Goal: Task Accomplishment & Management: Use online tool/utility

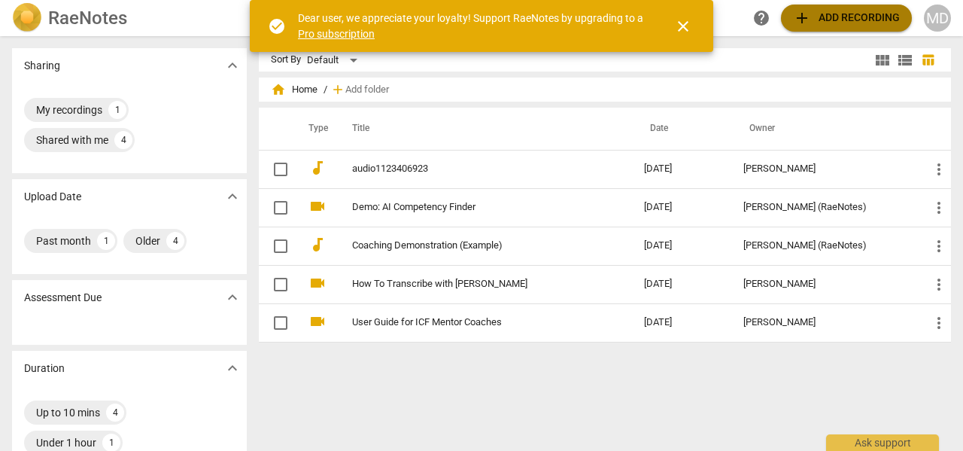
click at [804, 17] on span "add" at bounding box center [802, 18] width 18 height 18
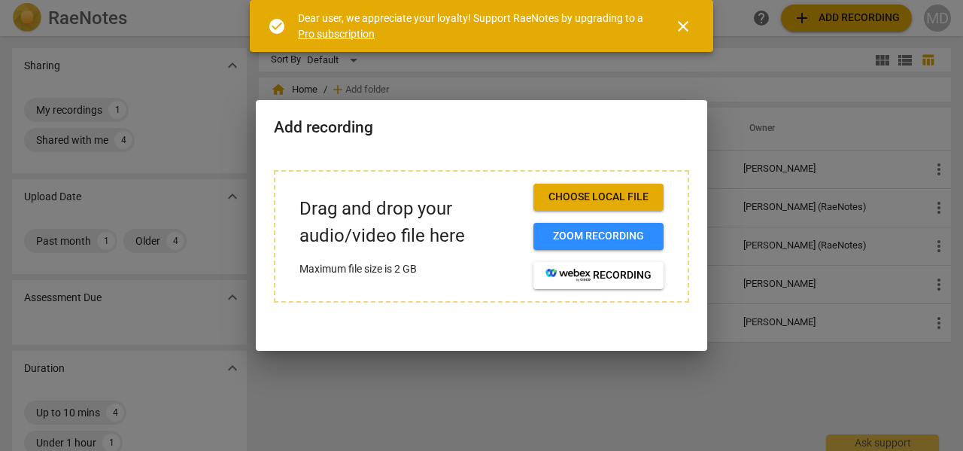
click at [583, 196] on span "Choose local file" at bounding box center [599, 197] width 106 height 15
click at [570, 236] on span "Zoom recording" at bounding box center [599, 236] width 106 height 15
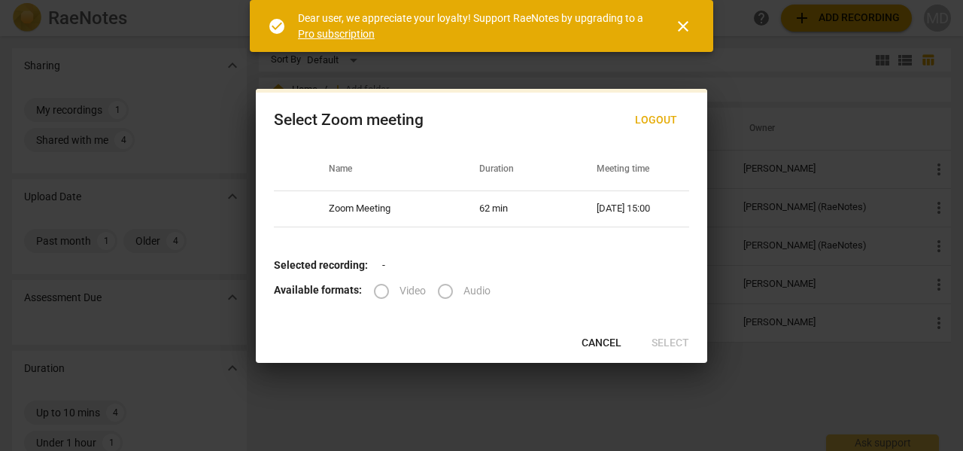
click at [608, 342] on span "Cancel" at bounding box center [602, 343] width 40 height 15
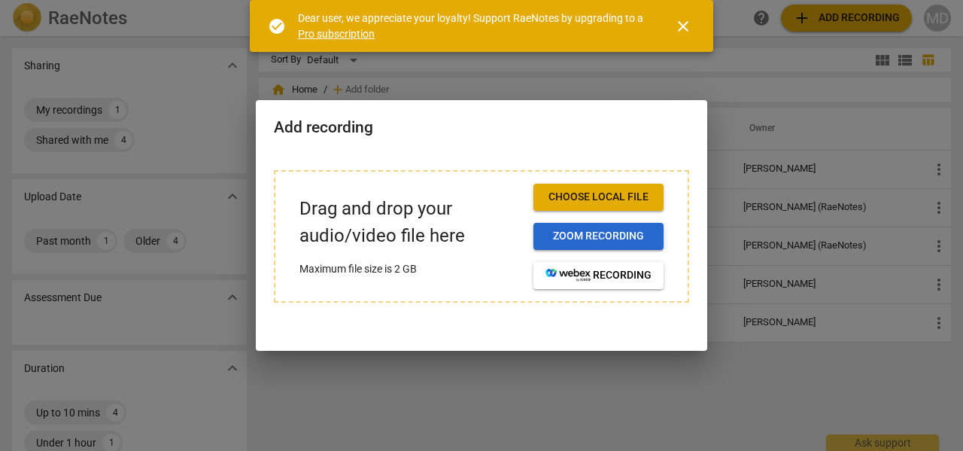
click at [585, 239] on span "Zoom recording" at bounding box center [599, 236] width 106 height 15
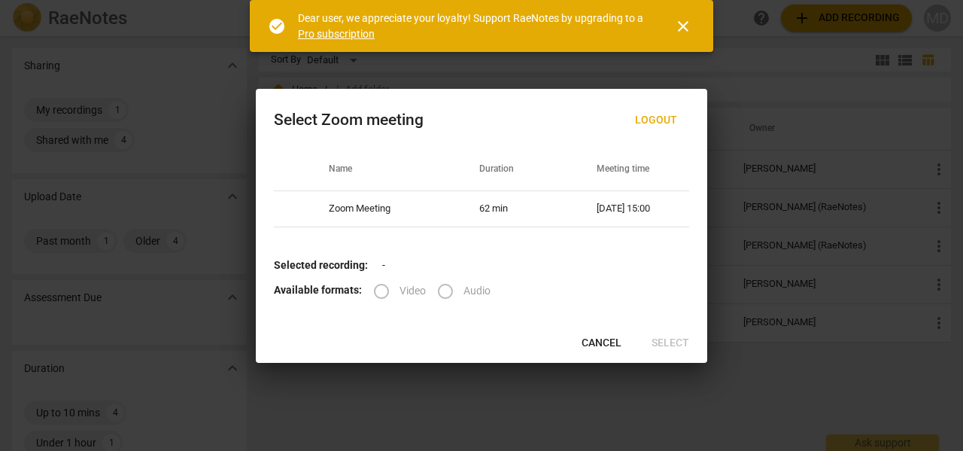
click at [604, 339] on span "Cancel" at bounding box center [602, 343] width 40 height 15
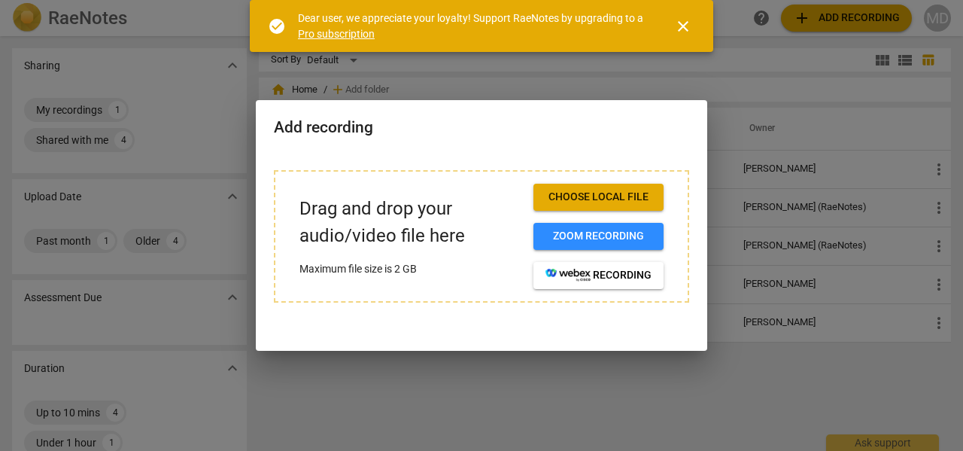
click at [679, 26] on span "close" at bounding box center [683, 26] width 18 height 18
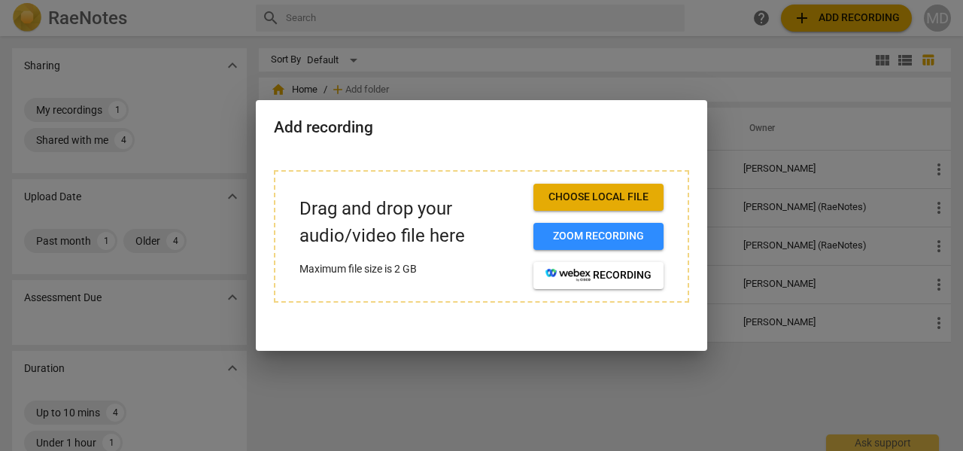
click at [579, 199] on span "Choose local file" at bounding box center [599, 197] width 106 height 15
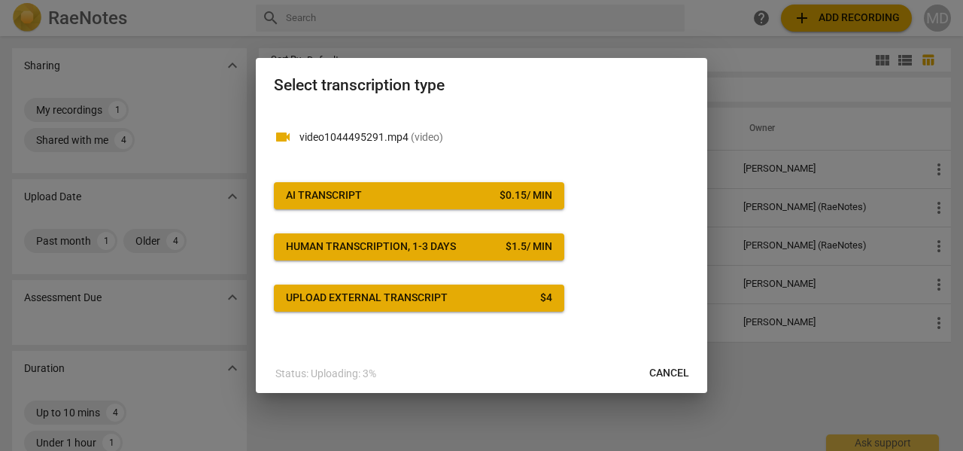
click at [372, 191] on span "AI Transcript $ 0.15 / min" at bounding box center [419, 195] width 266 height 15
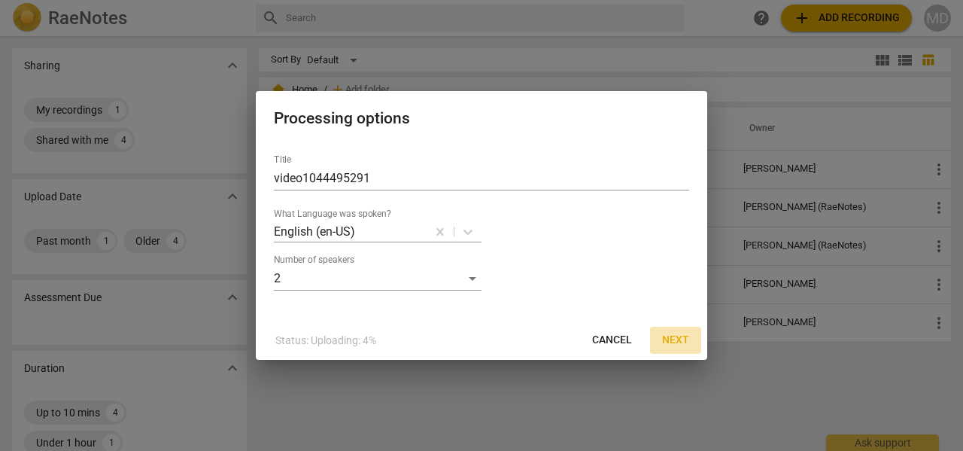
click at [672, 335] on span "Next" at bounding box center [675, 340] width 27 height 15
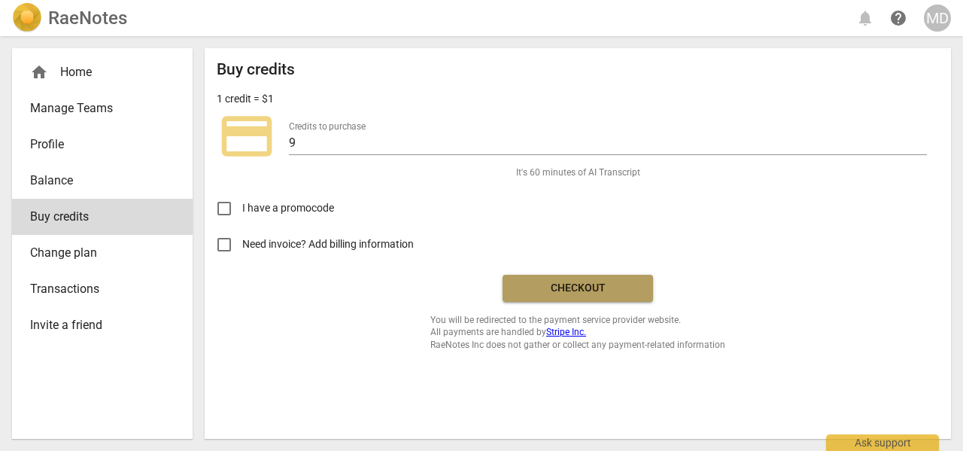
click at [594, 290] on span "Checkout" at bounding box center [578, 288] width 126 height 15
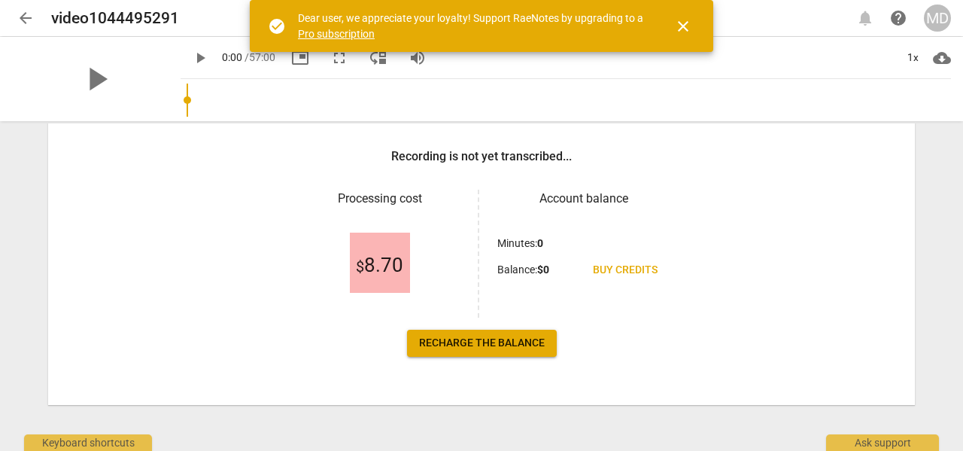
scroll to position [228, 0]
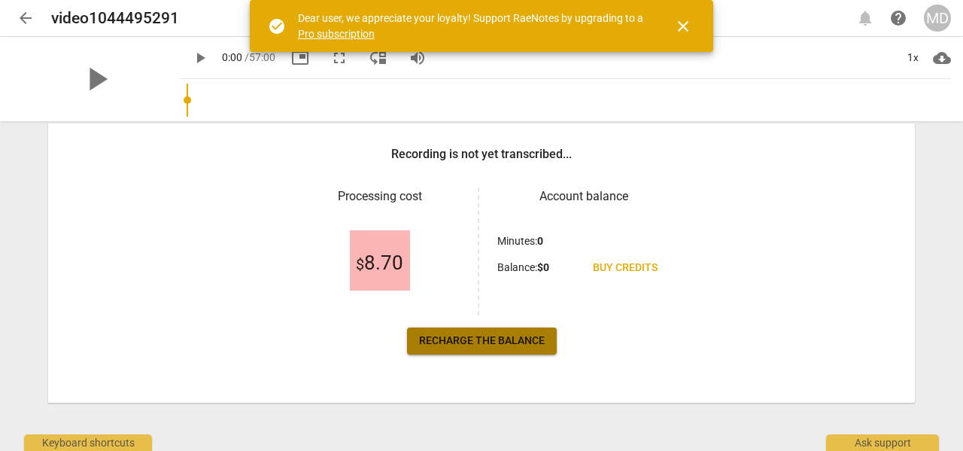
click at [491, 336] on span "Recharge the balance" at bounding box center [482, 340] width 126 height 15
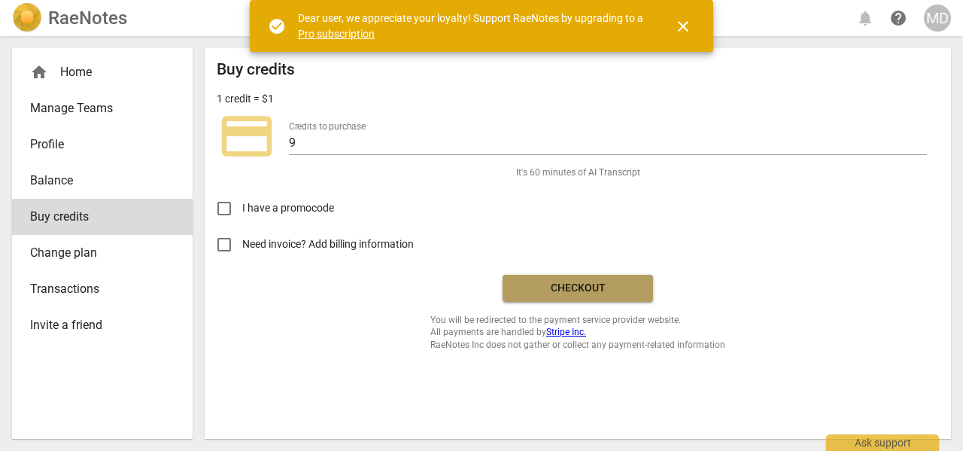
click at [634, 285] on span "Checkout" at bounding box center [578, 288] width 126 height 15
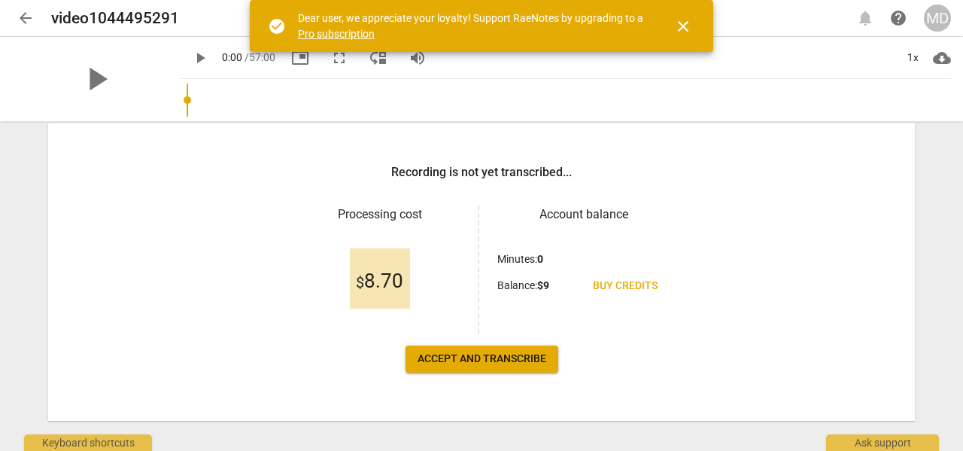
scroll to position [226, 0]
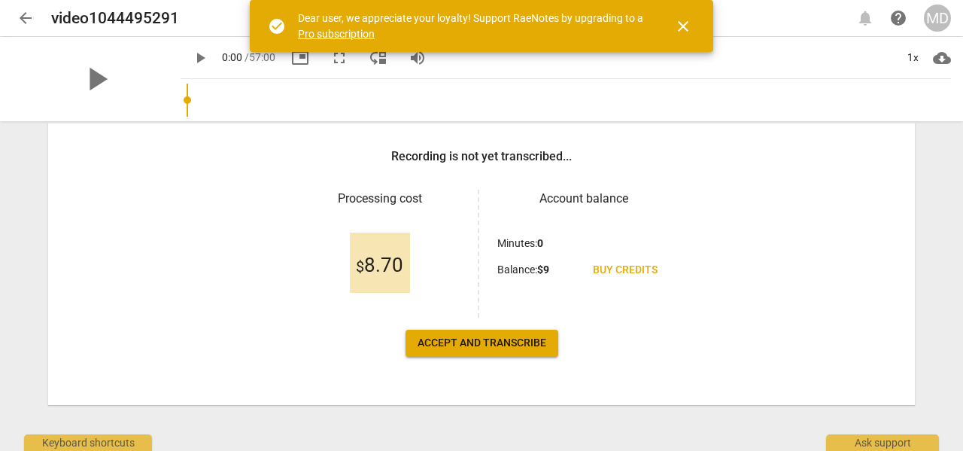
drag, startPoint x: 489, startPoint y: 342, endPoint x: 526, endPoint y: 303, distance: 53.8
click at [489, 342] on span "Accept and transcribe" at bounding box center [482, 343] width 129 height 15
